Goal: Information Seeking & Learning: Learn about a topic

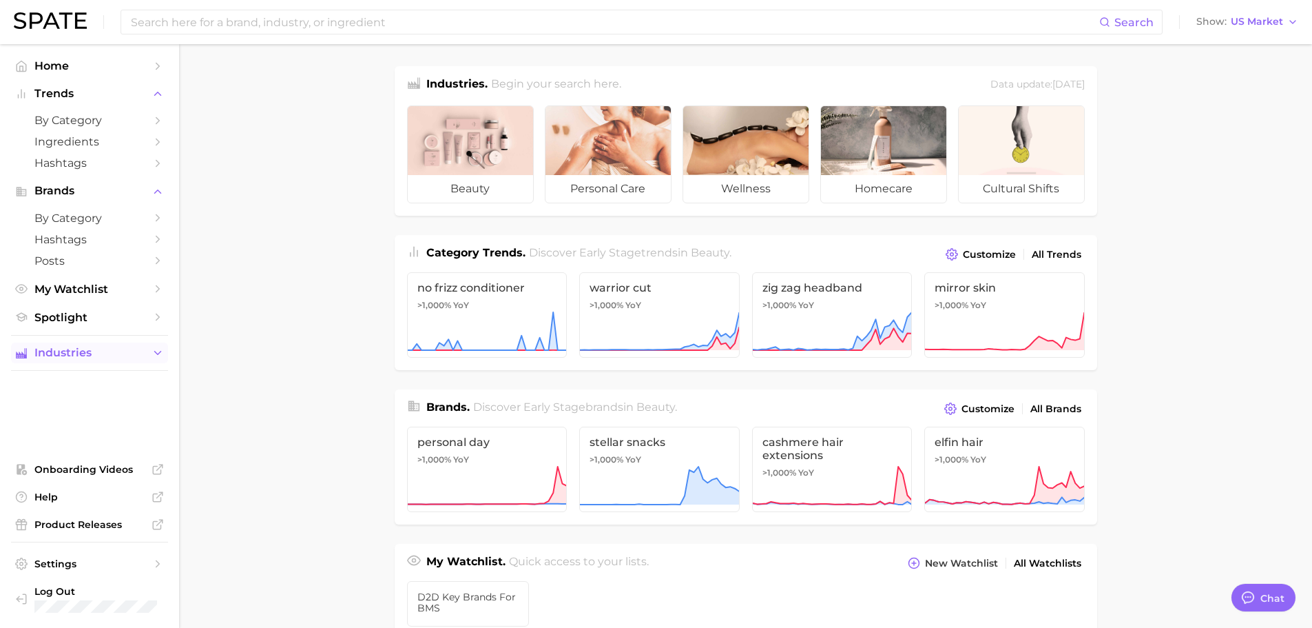
click at [119, 357] on span "Industries" at bounding box center [89, 353] width 110 height 12
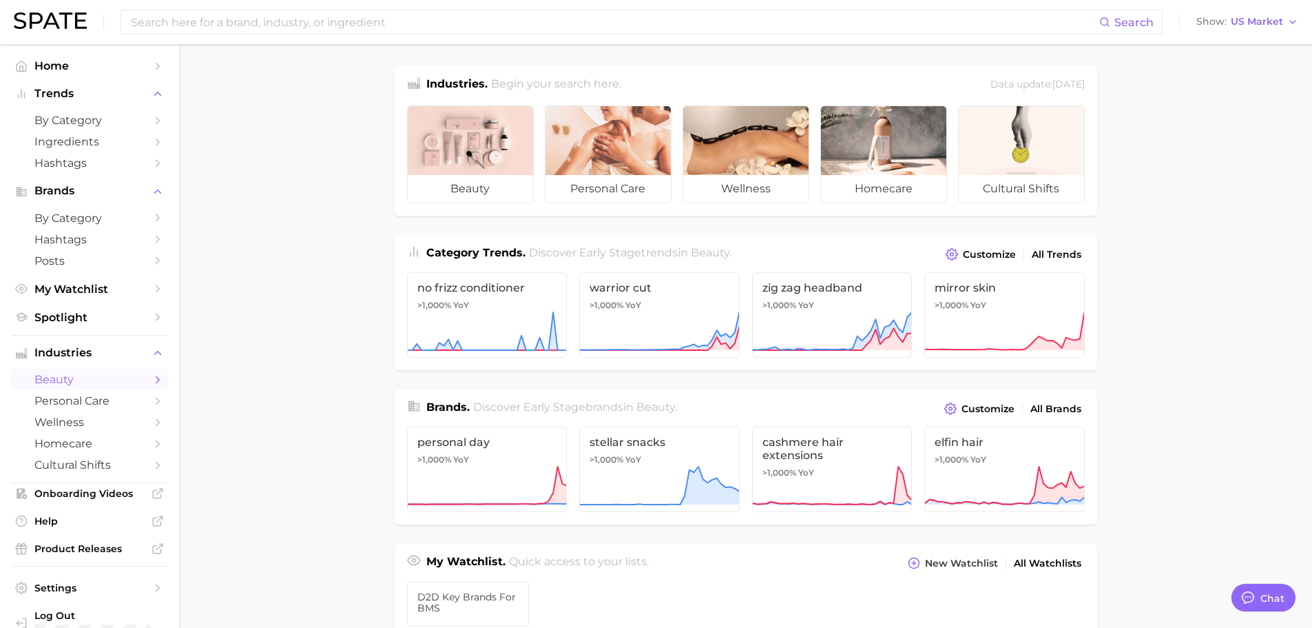
click at [94, 383] on span "beauty" at bounding box center [89, 379] width 110 height 13
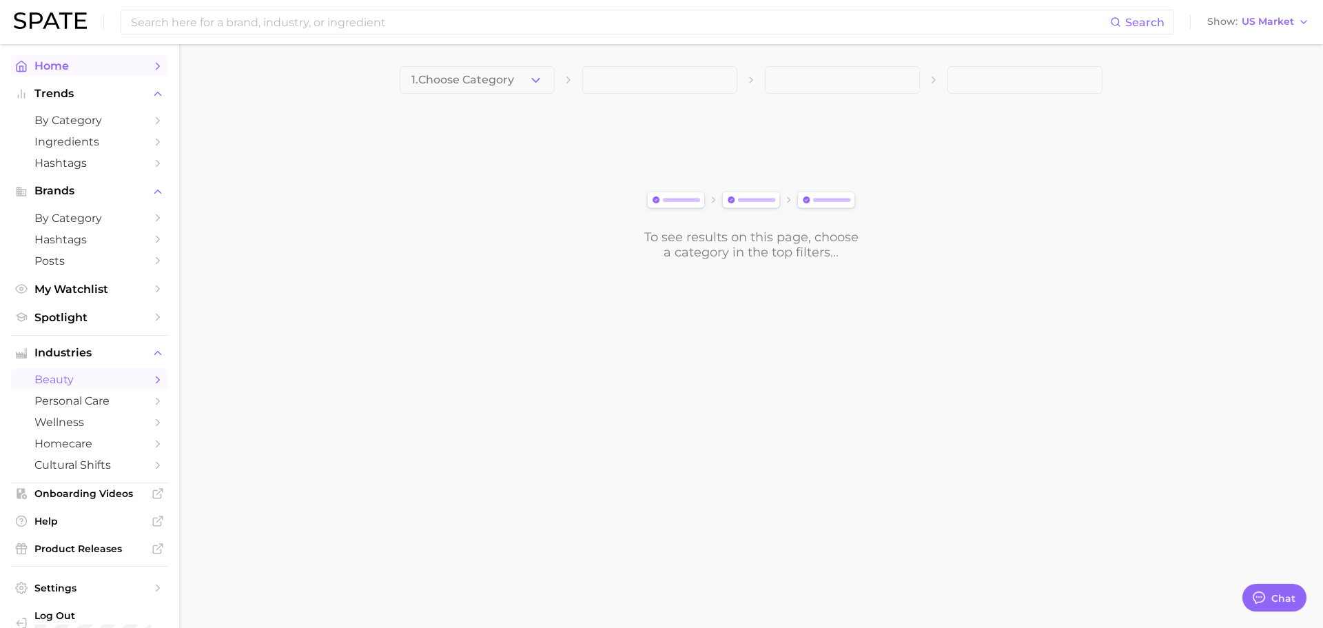
click at [52, 70] on span "Home" at bounding box center [89, 65] width 110 height 13
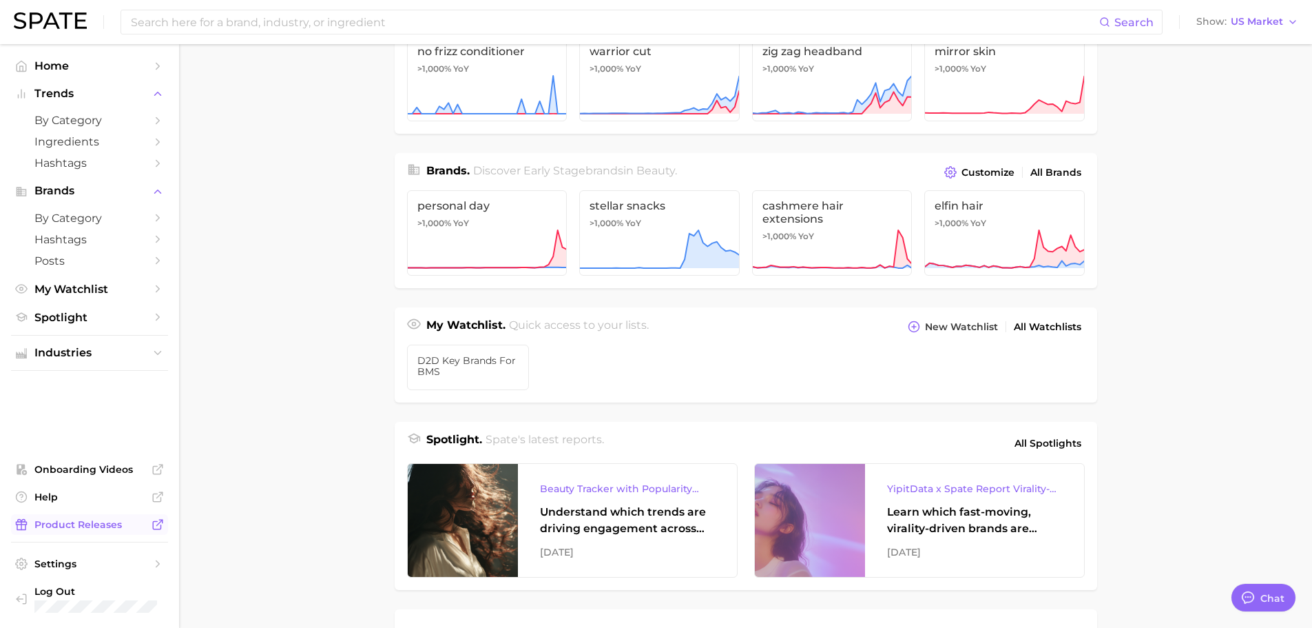
scroll to position [276, 0]
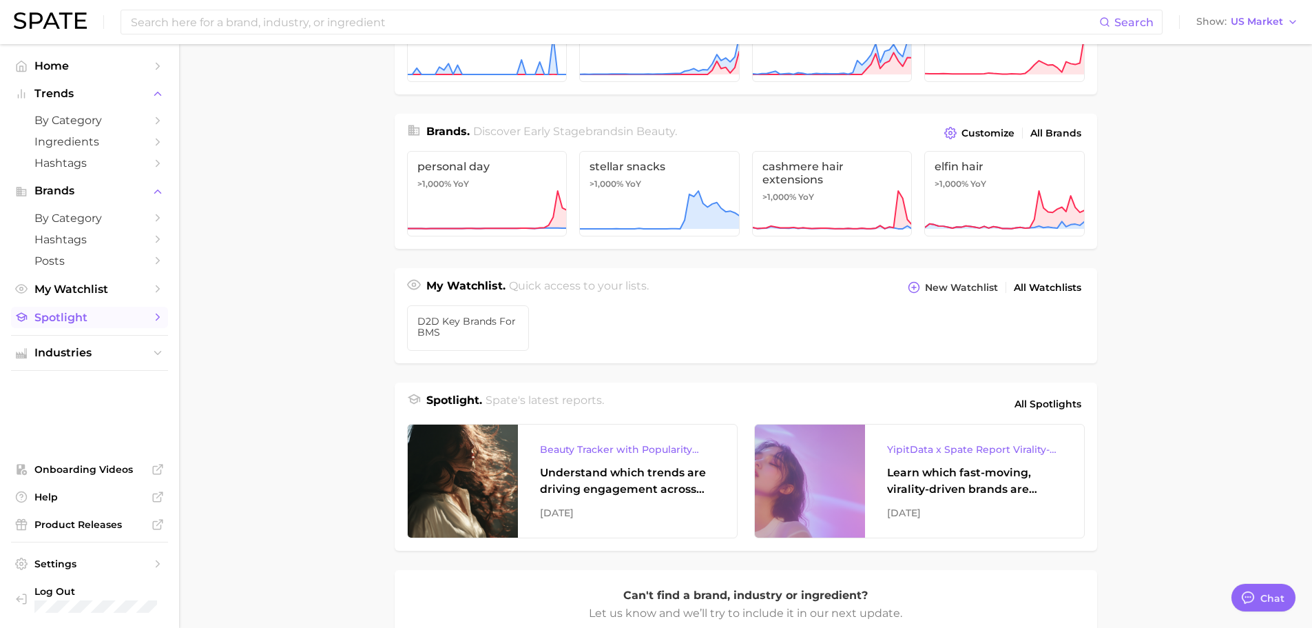
click at [156, 317] on icon "Sidebar" at bounding box center [158, 317] width 12 height 12
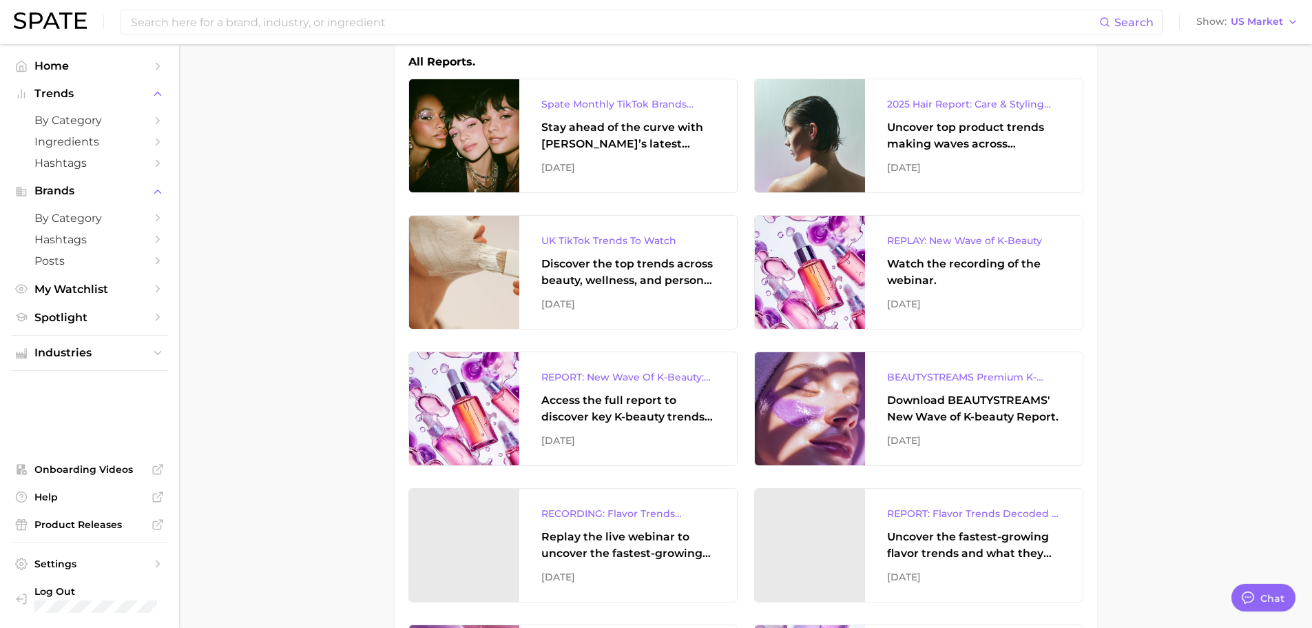
scroll to position [482, 0]
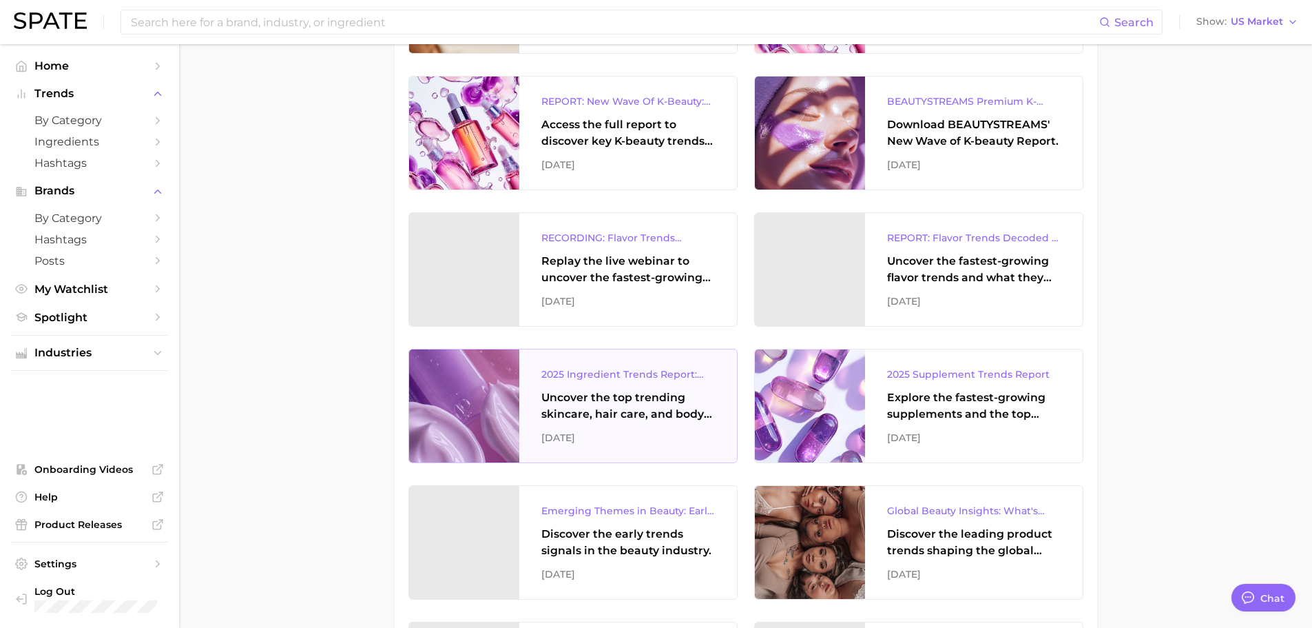
click at [613, 367] on div "2025 Ingredient Trends Report: The Ingredients Defining Beauty in [DATE]" at bounding box center [629, 374] width 174 height 17
